Goal: Task Accomplishment & Management: Complete application form

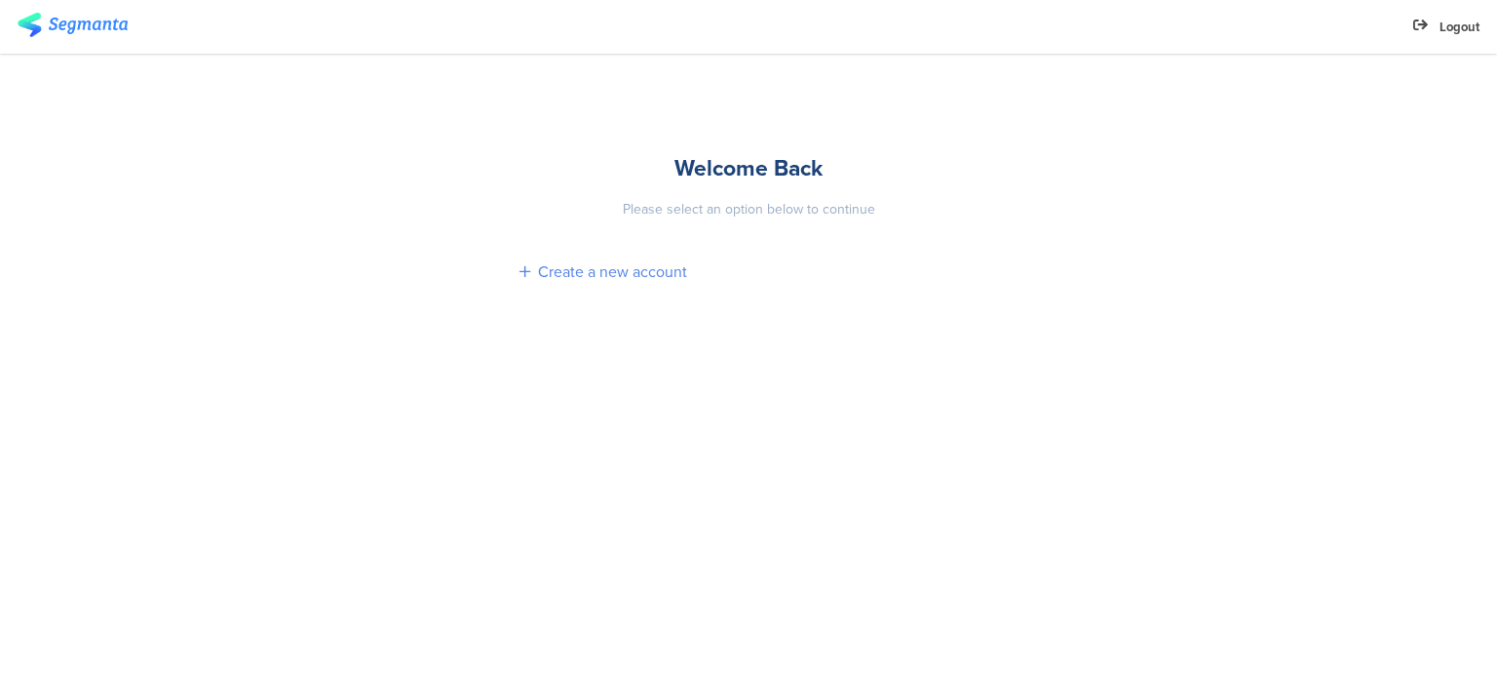
click at [671, 264] on div "Create a new account" at bounding box center [612, 271] width 149 height 22
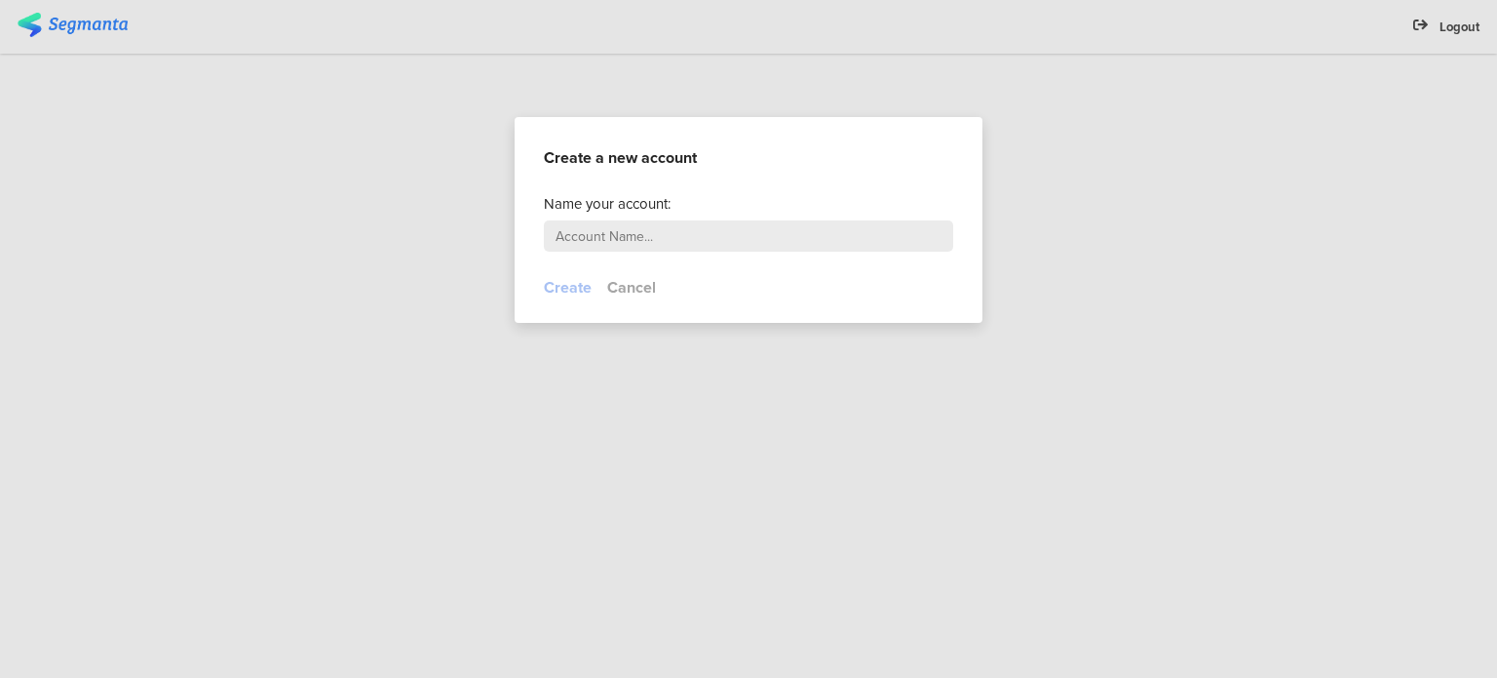
click at [684, 231] on input "text" at bounding box center [748, 235] width 409 height 31
type input "Raasjoiner"
click at [586, 288] on button "Create" at bounding box center [568, 287] width 48 height 22
